Goal: Task Accomplishment & Management: Complete application form

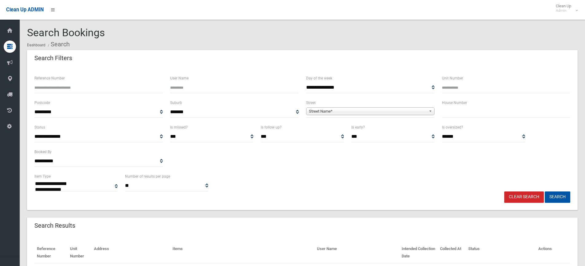
select select
type input "**"
click at [383, 112] on span "Street Name*" at bounding box center [367, 111] width 117 height 7
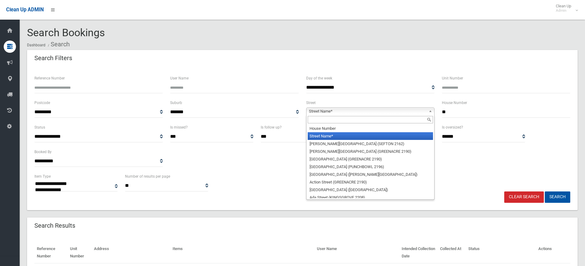
click at [335, 120] on input "text" at bounding box center [370, 119] width 125 height 7
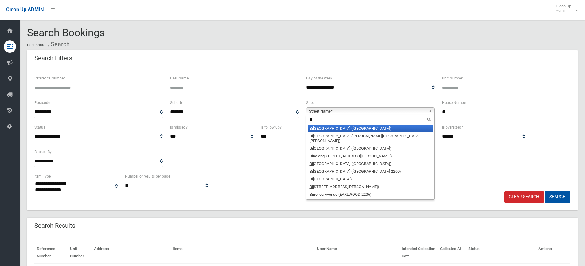
type input "*"
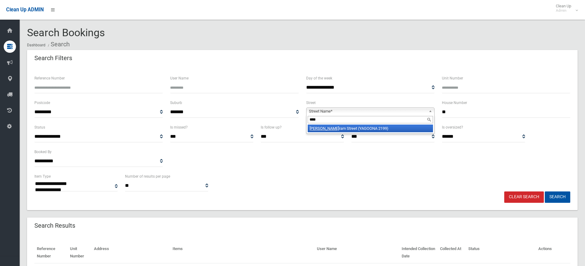
type input "****"
click at [338, 131] on li "Bert ram Street (YAGOONA 2199)" at bounding box center [370, 129] width 125 height 8
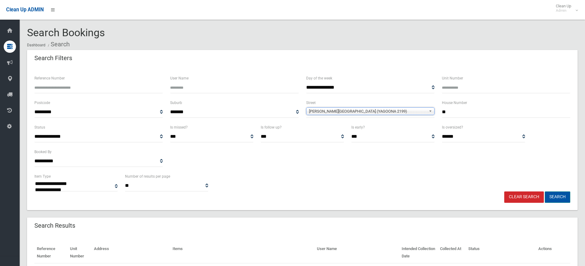
click at [557, 192] on button "Search" at bounding box center [558, 197] width 26 height 11
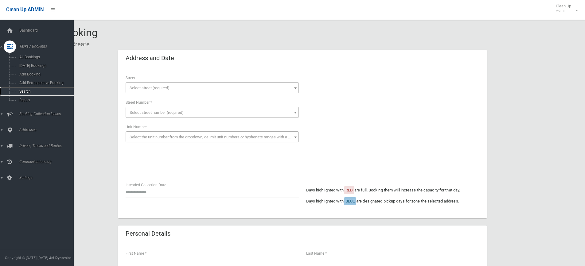
click at [26, 93] on span "Search" at bounding box center [46, 91] width 56 height 4
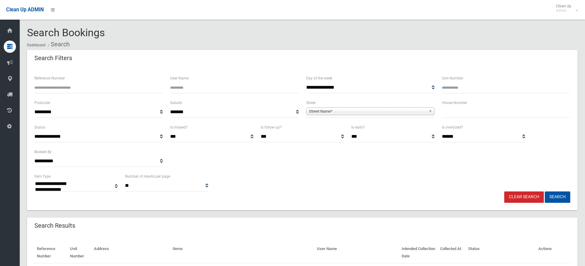
select select
click at [456, 115] on input "text" at bounding box center [506, 112] width 128 height 11
type input "**"
click at [405, 112] on span "Street Name*" at bounding box center [367, 111] width 117 height 7
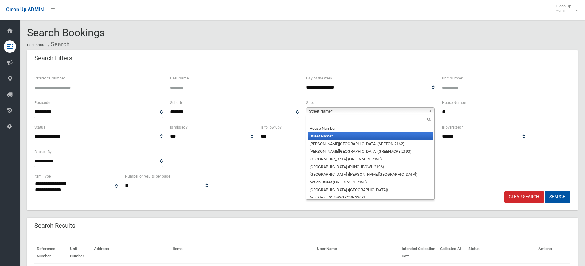
click at [351, 122] on input "text" at bounding box center [370, 119] width 125 height 7
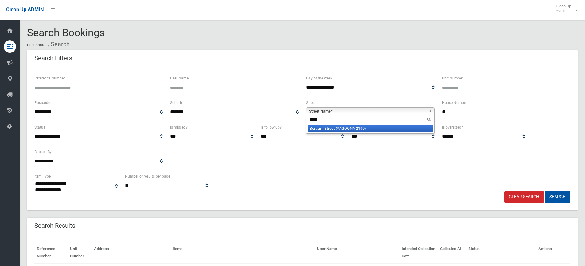
type input "*****"
click at [359, 129] on li "Bertr am Street (YAGOONA 2199)" at bounding box center [370, 129] width 125 height 8
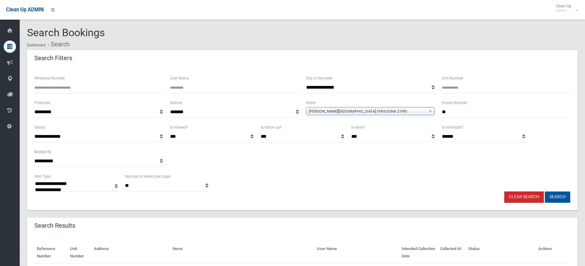
click at [560, 198] on button "Search" at bounding box center [558, 197] width 26 height 11
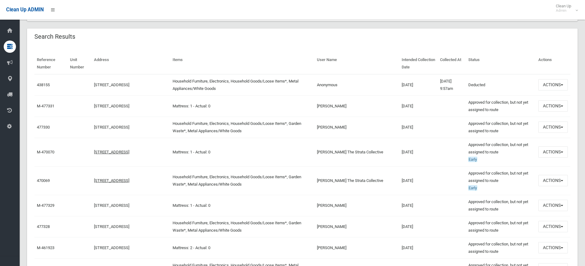
scroll to position [160, 0]
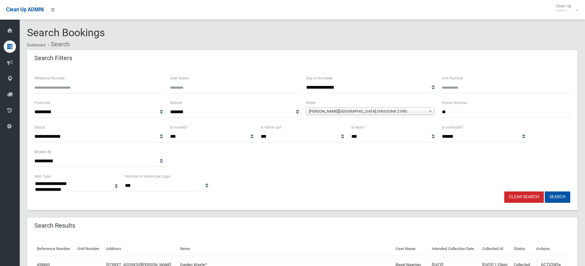
select select
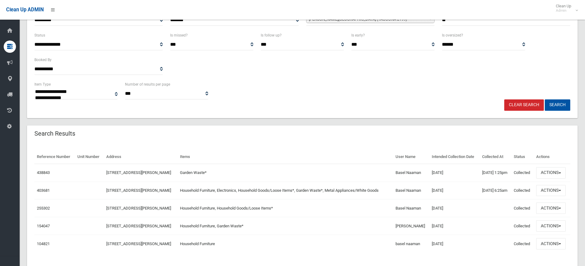
scroll to position [92, 0]
click at [553, 172] on button "Actions" at bounding box center [552, 173] width 30 height 11
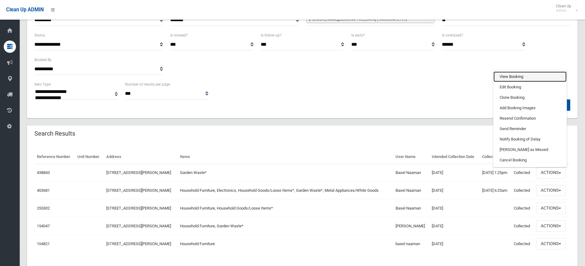
click at [512, 80] on link "View Booking" at bounding box center [530, 77] width 73 height 10
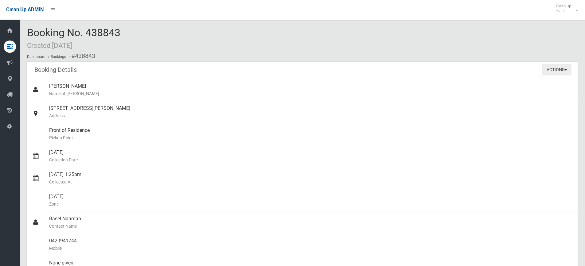
click at [554, 71] on button "Actions" at bounding box center [557, 69] width 30 height 11
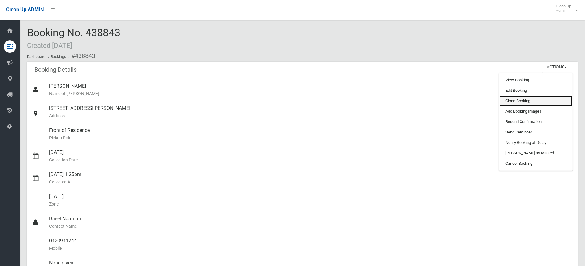
click at [518, 101] on link "Clone Booking" at bounding box center [536, 101] width 73 height 10
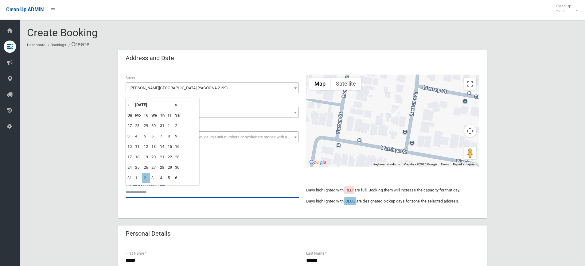
drag, startPoint x: 145, startPoint y: 193, endPoint x: 148, endPoint y: 187, distance: 6.6
click at [146, 193] on input "text" at bounding box center [212, 192] width 173 height 11
click at [148, 178] on td "2" at bounding box center [146, 178] width 8 height 10
type input "**********"
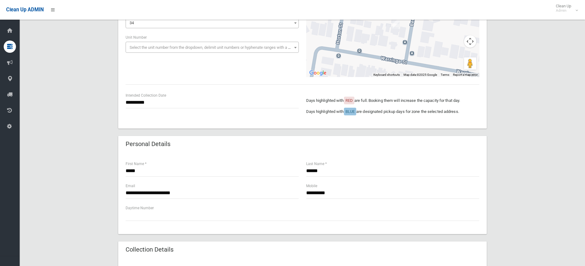
scroll to position [92, 0]
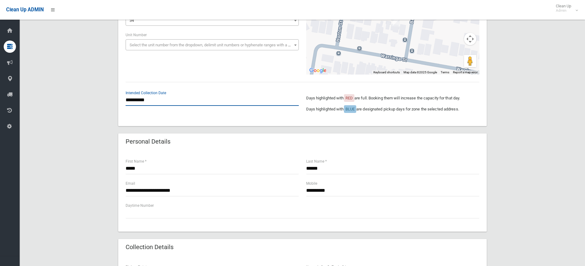
click at [136, 98] on input "**********" at bounding box center [212, 100] width 173 height 11
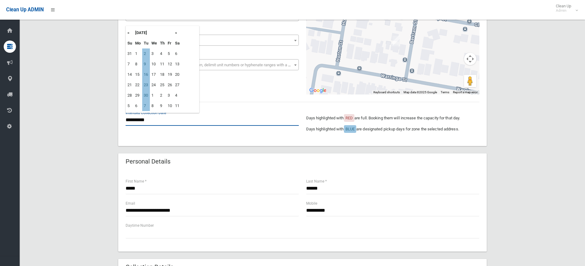
scroll to position [61, 0]
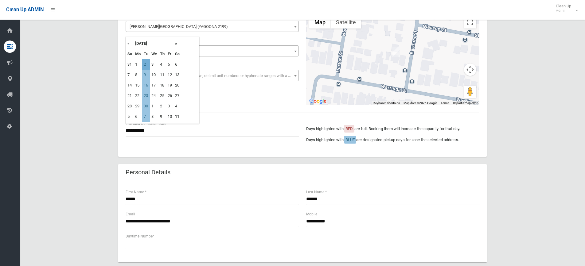
click at [144, 63] on td "2" at bounding box center [146, 64] width 8 height 10
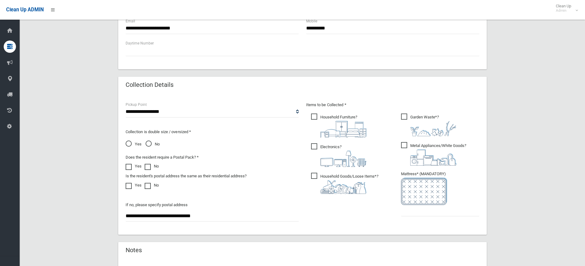
scroll to position [277, 0]
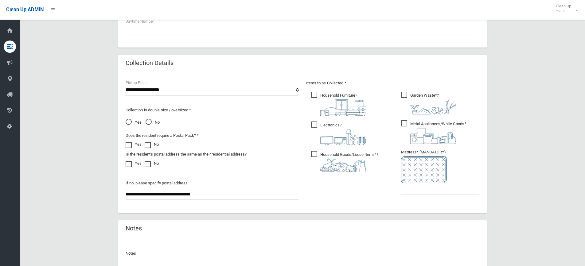
click at [314, 154] on span "Household Goods/Loose Items* ?" at bounding box center [344, 161] width 67 height 21
click at [317, 126] on span "Electronics ?" at bounding box center [338, 134] width 55 height 24
click at [312, 95] on span "Household Furniture ?" at bounding box center [338, 104] width 55 height 24
click at [403, 123] on span "Metal Appliances/White Goods ?" at bounding box center [433, 132] width 65 height 24
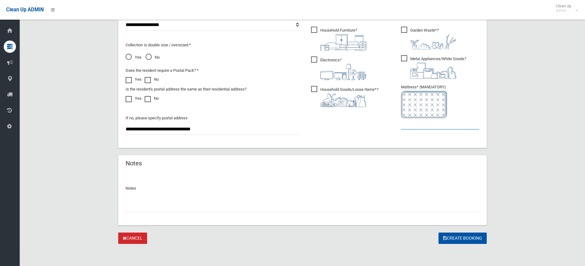
click at [429, 124] on input "text" at bounding box center [440, 123] width 78 height 11
type input "*"
click at [475, 239] on button "Create Booking" at bounding box center [463, 238] width 48 height 11
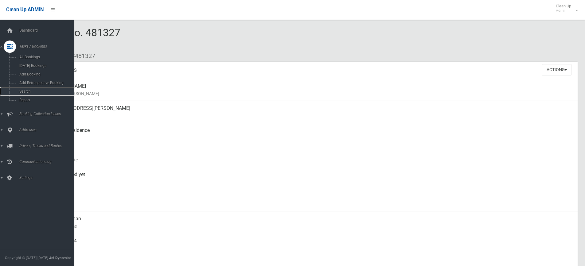
drag, startPoint x: 23, startPoint y: 93, endPoint x: 75, endPoint y: 52, distance: 65.7
click at [23, 93] on span "Search" at bounding box center [46, 91] width 56 height 4
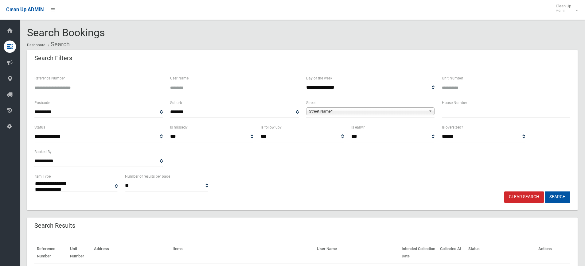
select select
